Goal: Task Accomplishment & Management: Use online tool/utility

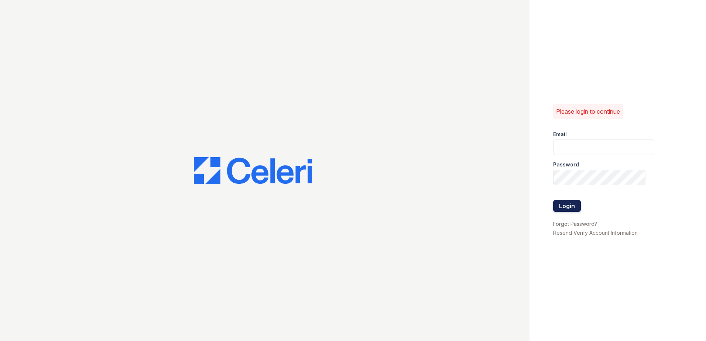
type input "arriveoakbrookheights@trinity-pm.com"
click at [567, 209] on button "Login" at bounding box center [567, 206] width 28 height 12
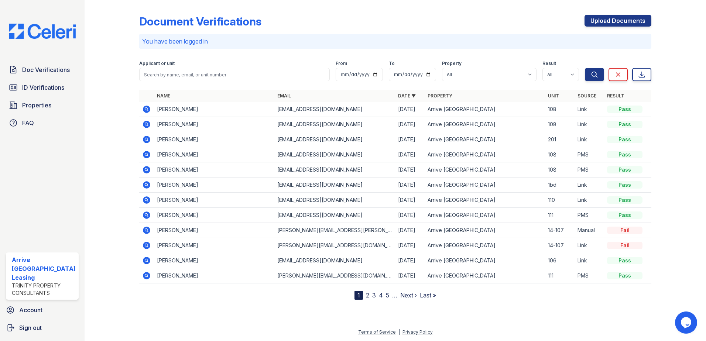
drag, startPoint x: 148, startPoint y: 109, endPoint x: 198, endPoint y: 113, distance: 50.7
click at [148, 109] on icon at bounding box center [146, 109] width 7 height 7
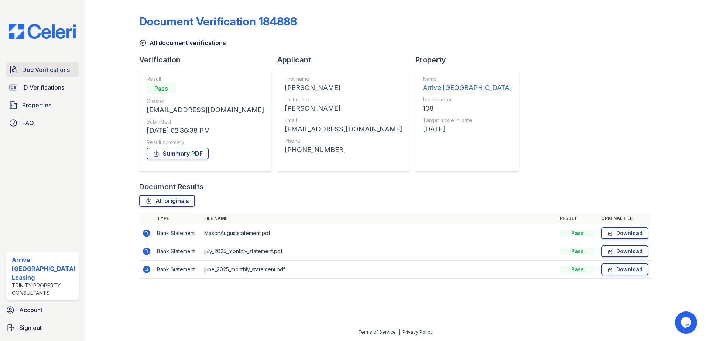
click at [51, 72] on span "Doc Verifications" at bounding box center [46, 69] width 48 height 9
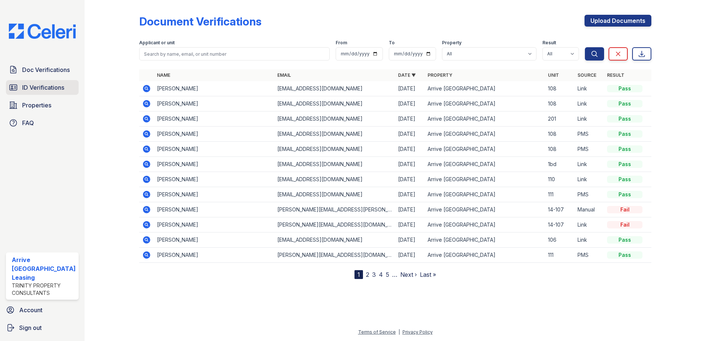
click at [44, 89] on span "ID Verifications" at bounding box center [43, 87] width 42 height 9
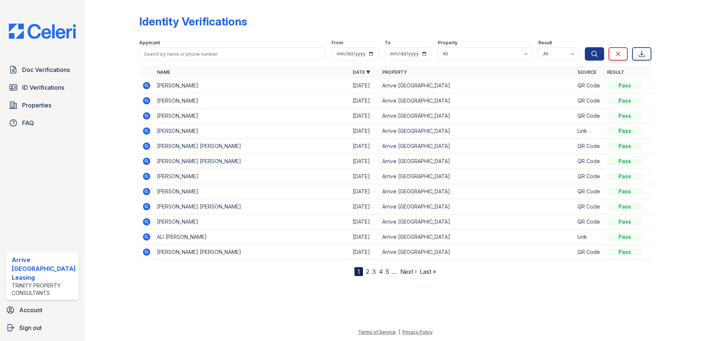
click at [146, 132] on icon at bounding box center [146, 131] width 9 height 9
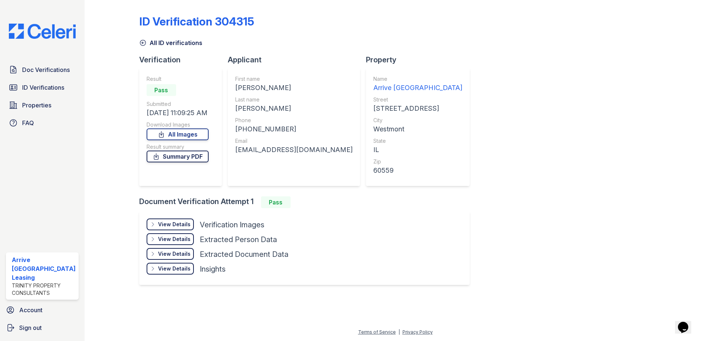
click at [183, 156] on link "Summary PDF" at bounding box center [177, 157] width 62 height 12
